Goal: Task Accomplishment & Management: Manage account settings

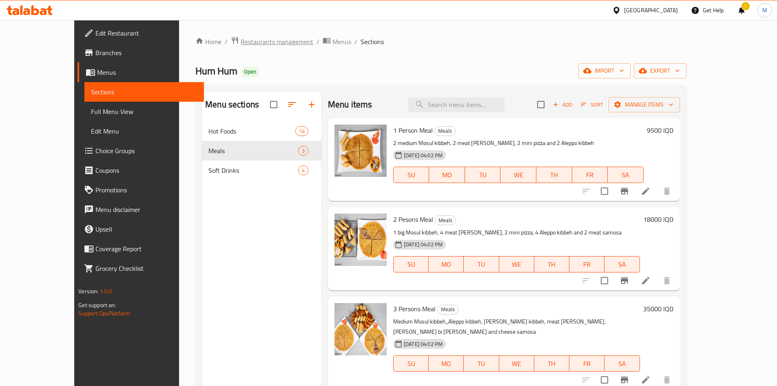
click at [241, 44] on span "Restaurants management" at bounding box center [277, 42] width 73 height 10
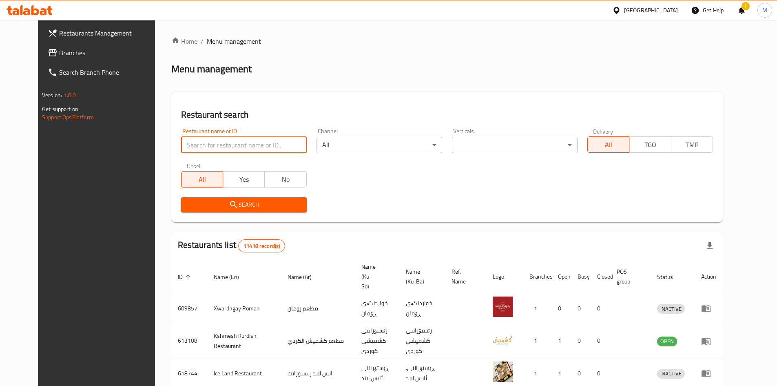
click at [226, 141] on input "search" at bounding box center [244, 145] width 126 height 16
type input "karumi"
click button "Search" at bounding box center [244, 204] width 126 height 15
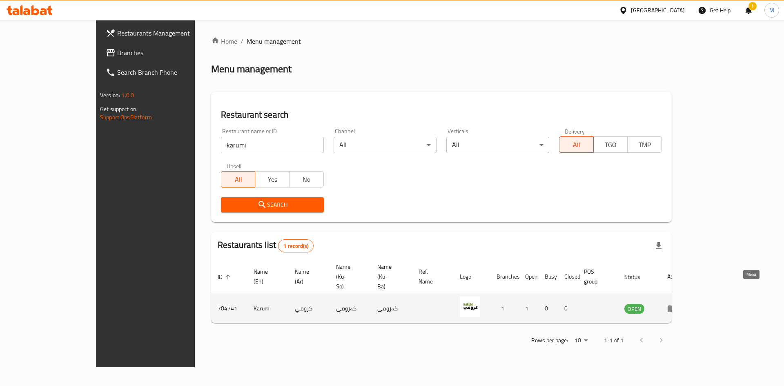
click at [676, 305] on icon "enhanced table" at bounding box center [671, 308] width 9 height 7
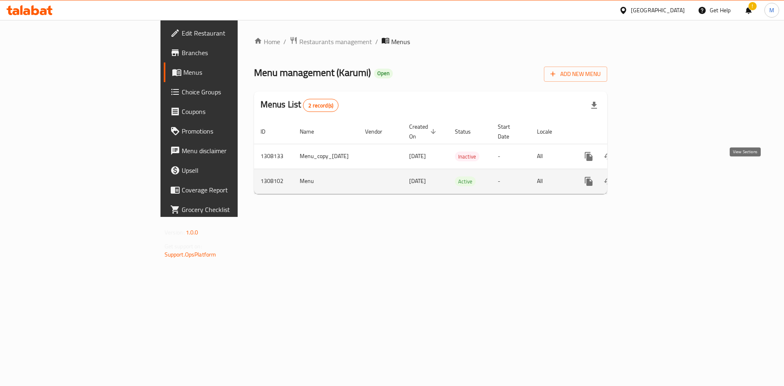
click at [652, 176] on icon "enhanced table" at bounding box center [647, 181] width 10 height 10
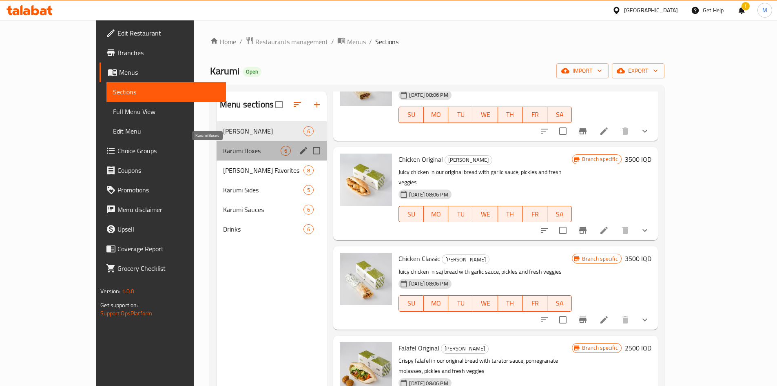
click at [223, 153] on span "Karumi Boxes" at bounding box center [252, 151] width 58 height 10
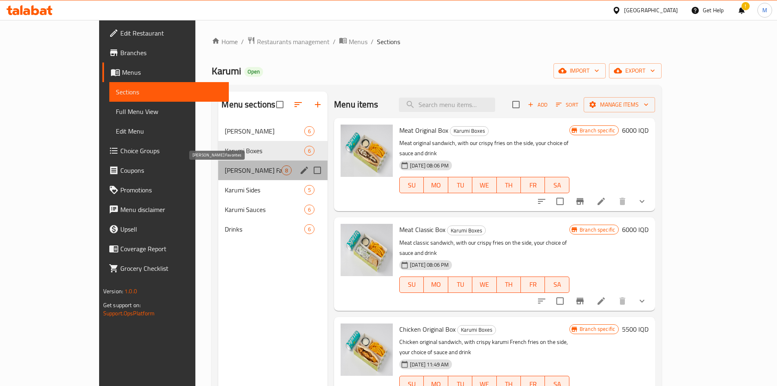
click at [225, 171] on span "[PERSON_NAME] Favorites" at bounding box center [253, 170] width 57 height 10
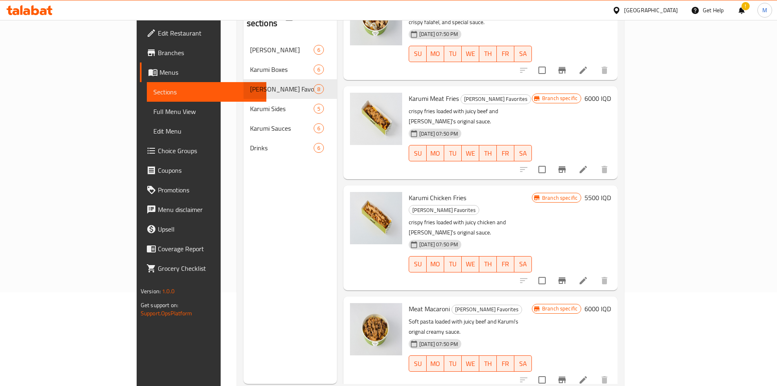
scroll to position [114, 0]
